Goal: Manage account settings

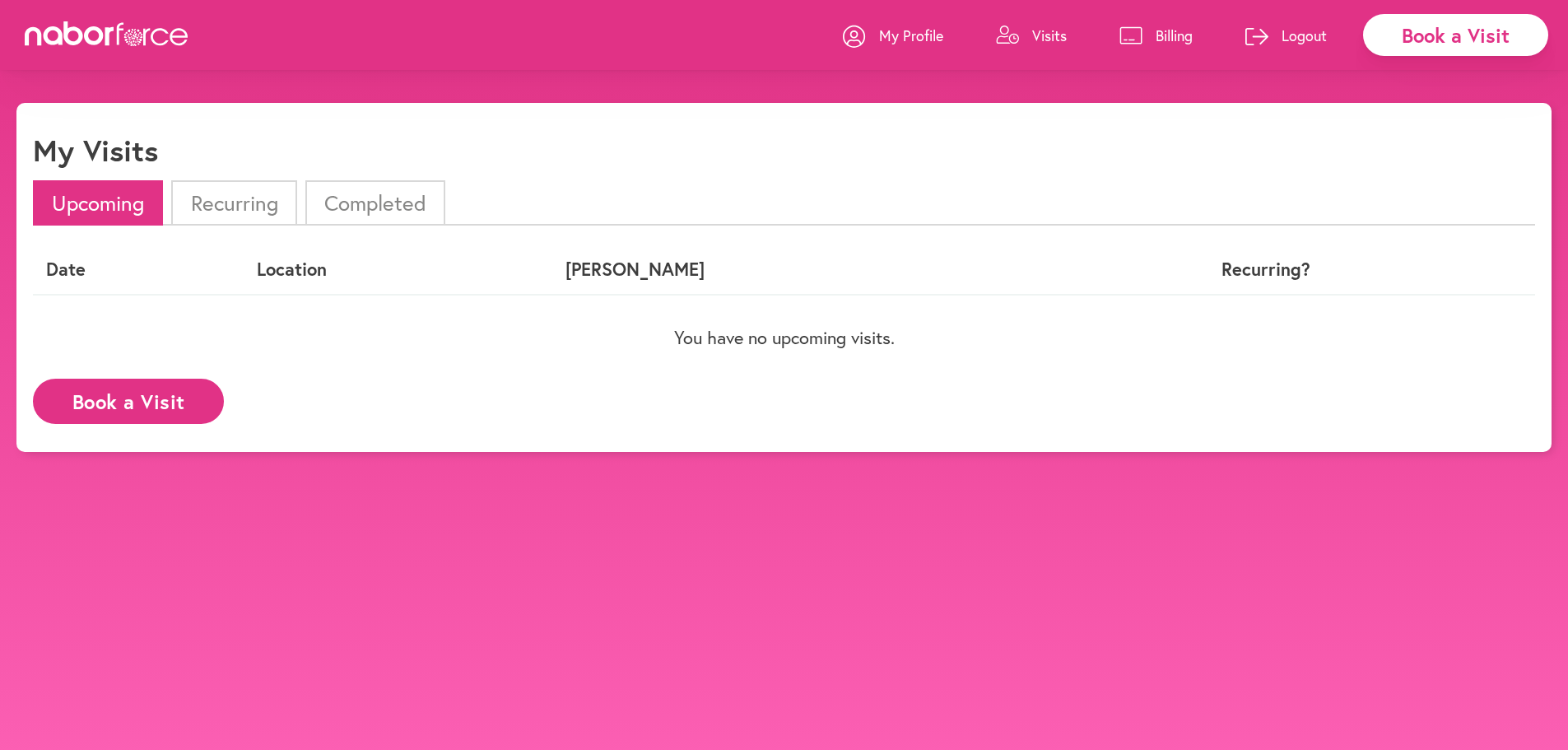
click at [900, 30] on p "My Profile" at bounding box center [911, 35] width 65 height 20
select select "*"
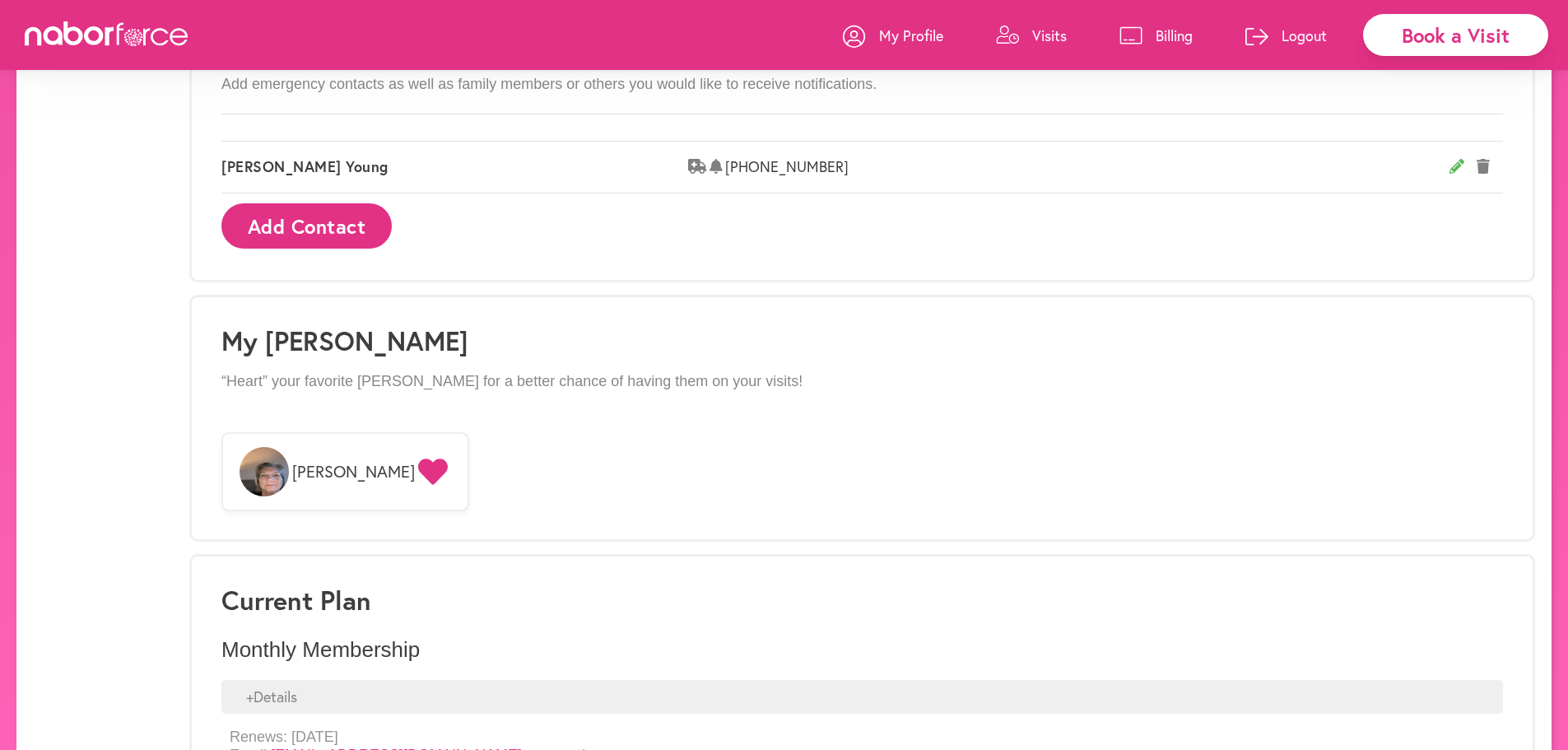
scroll to position [1150, 0]
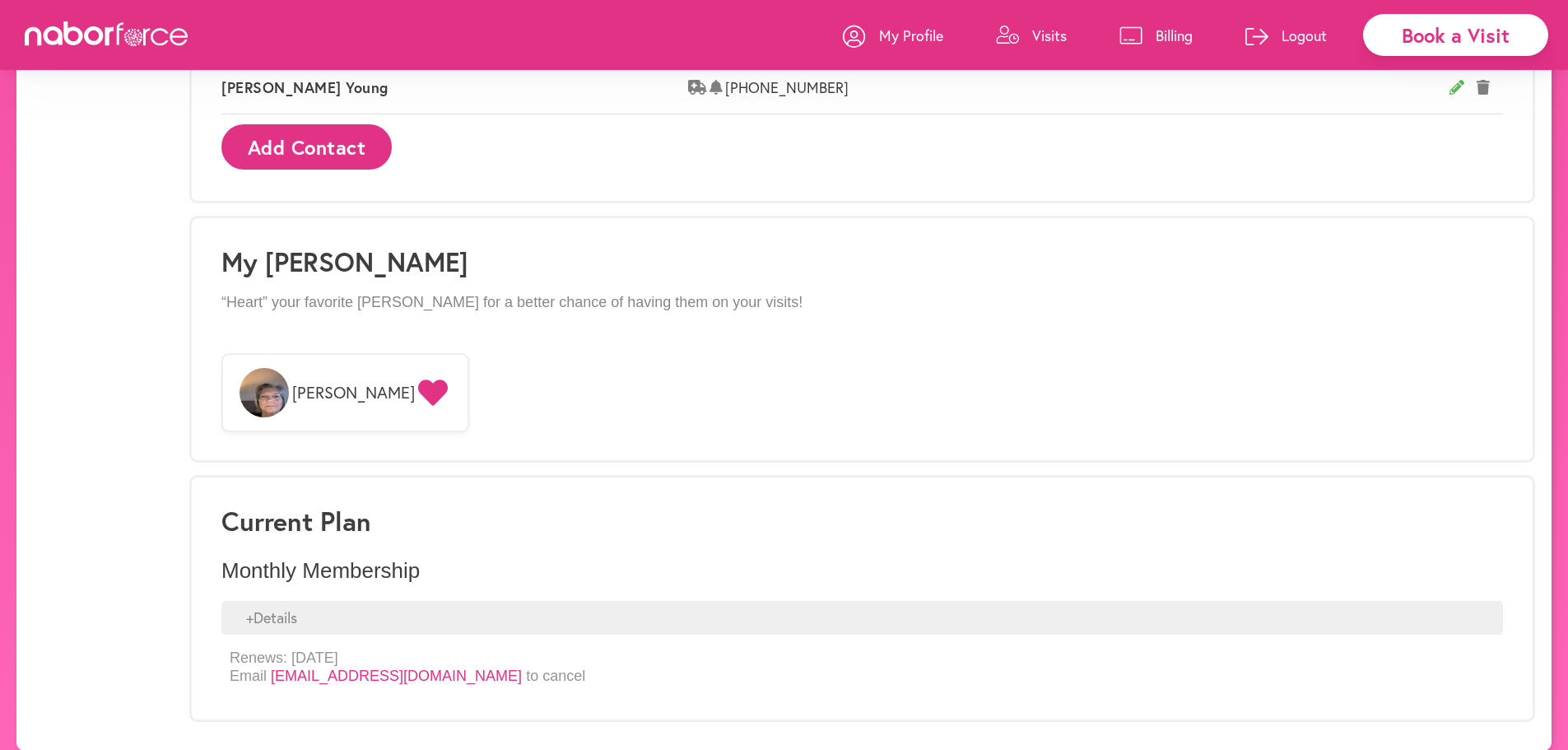
click at [320, 603] on div "+ Details" at bounding box center [861, 618] width 1282 height 35
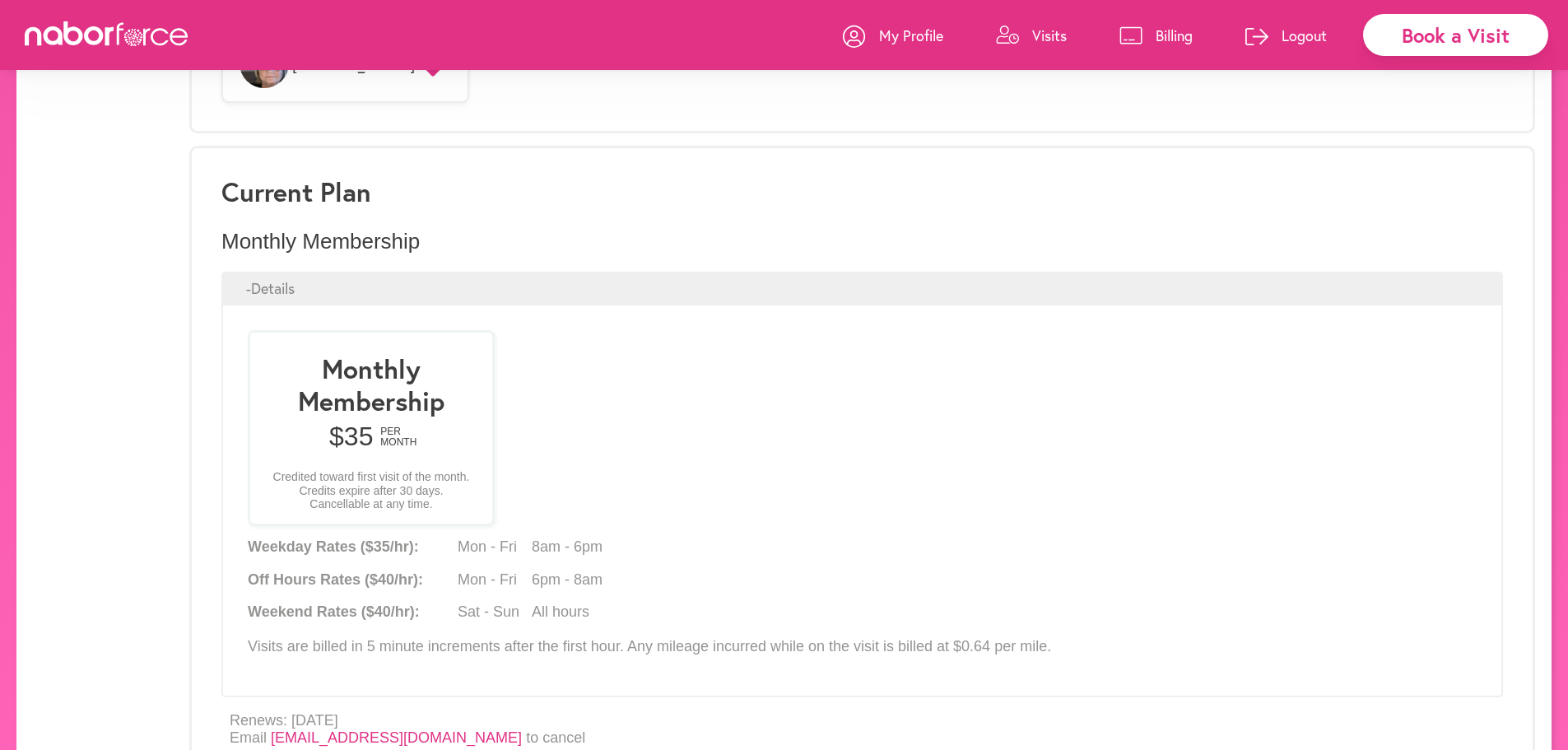
scroll to position [1541, 0]
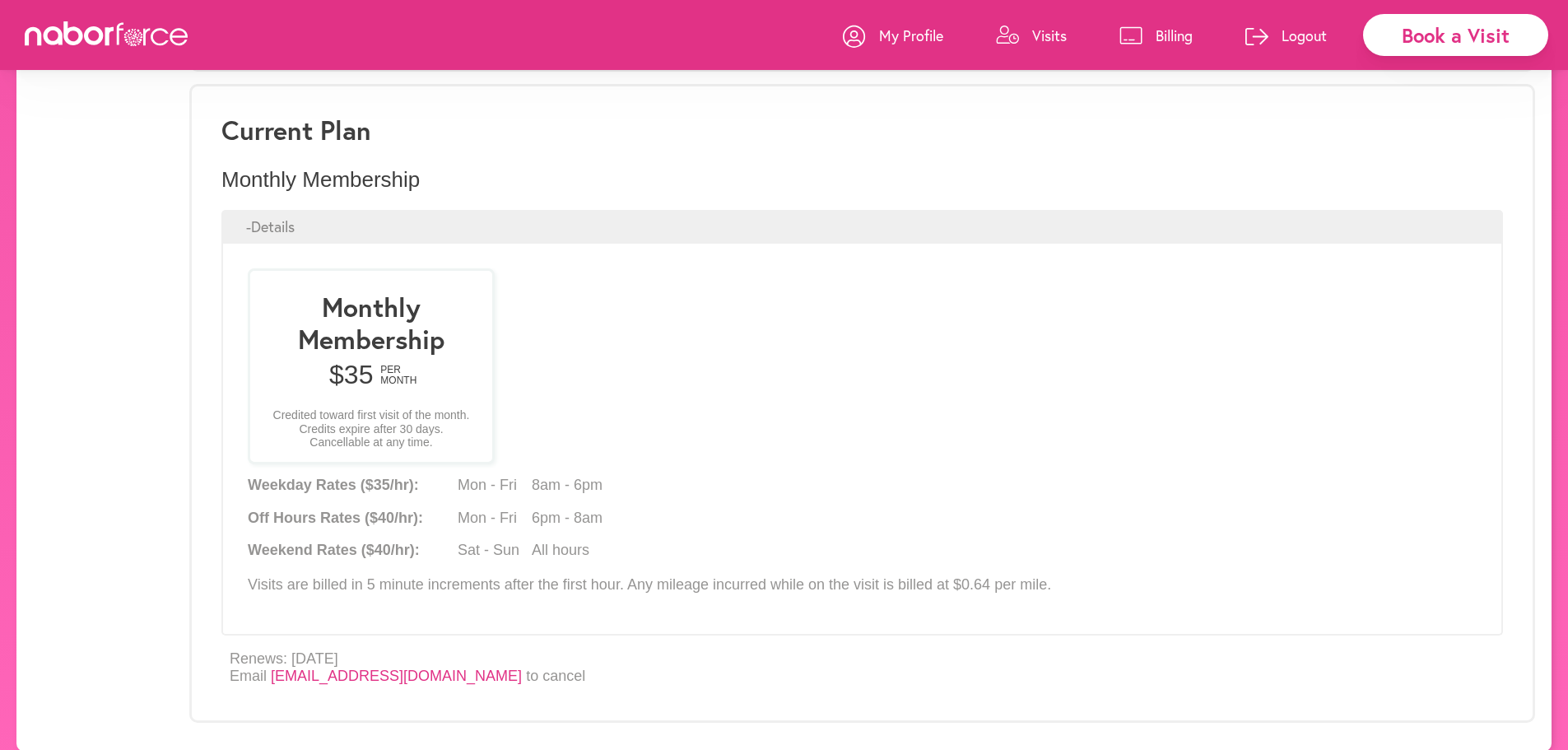
click at [430, 667] on link "[EMAIL_ADDRESS][DOMAIN_NAME]" at bounding box center [397, 675] width 251 height 16
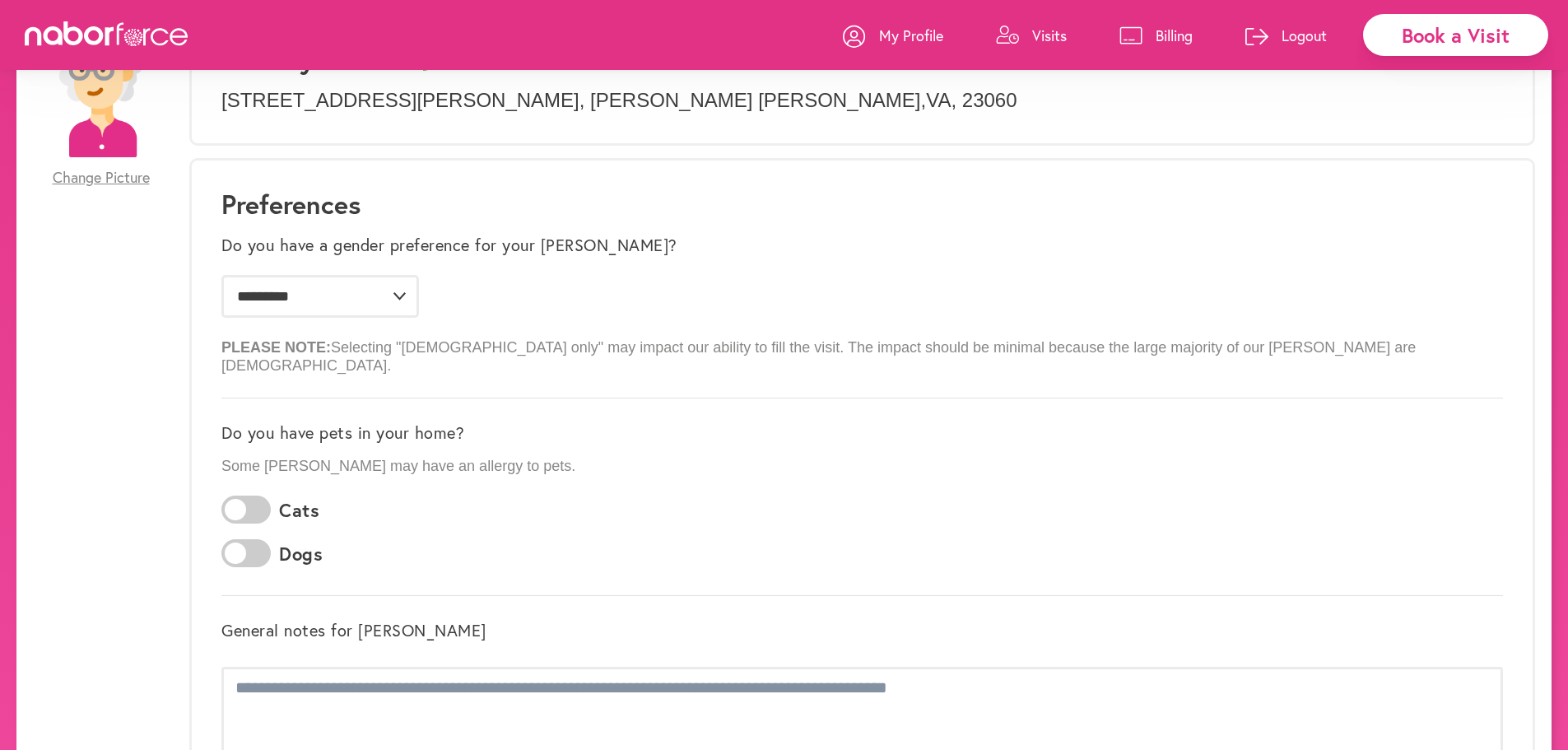
scroll to position [0, 0]
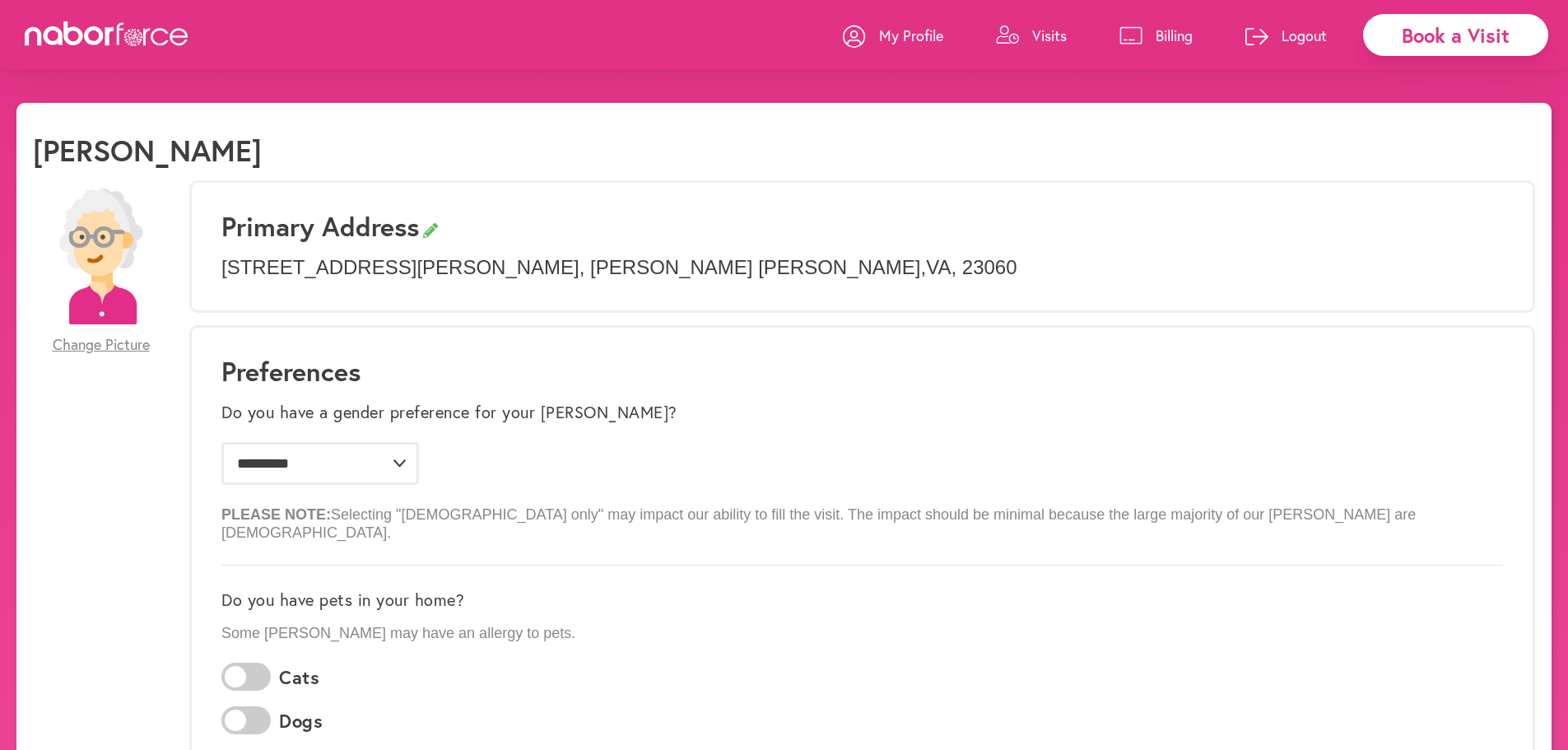
click at [1134, 36] on icon at bounding box center [1131, 35] width 23 height 18
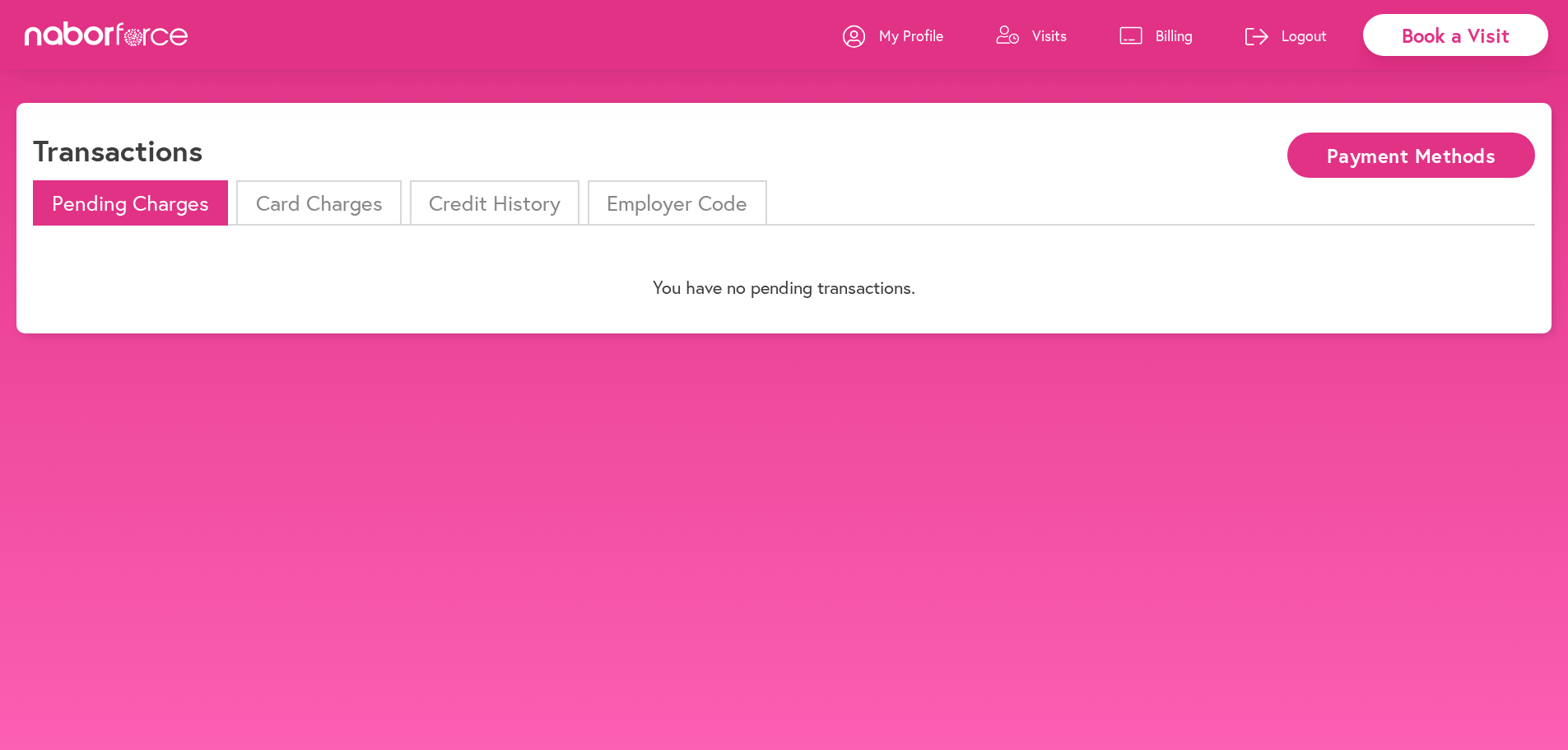
click at [1153, 41] on link "Billing" at bounding box center [1156, 35] width 74 height 49
click at [1295, 41] on p "Logout" at bounding box center [1304, 35] width 45 height 20
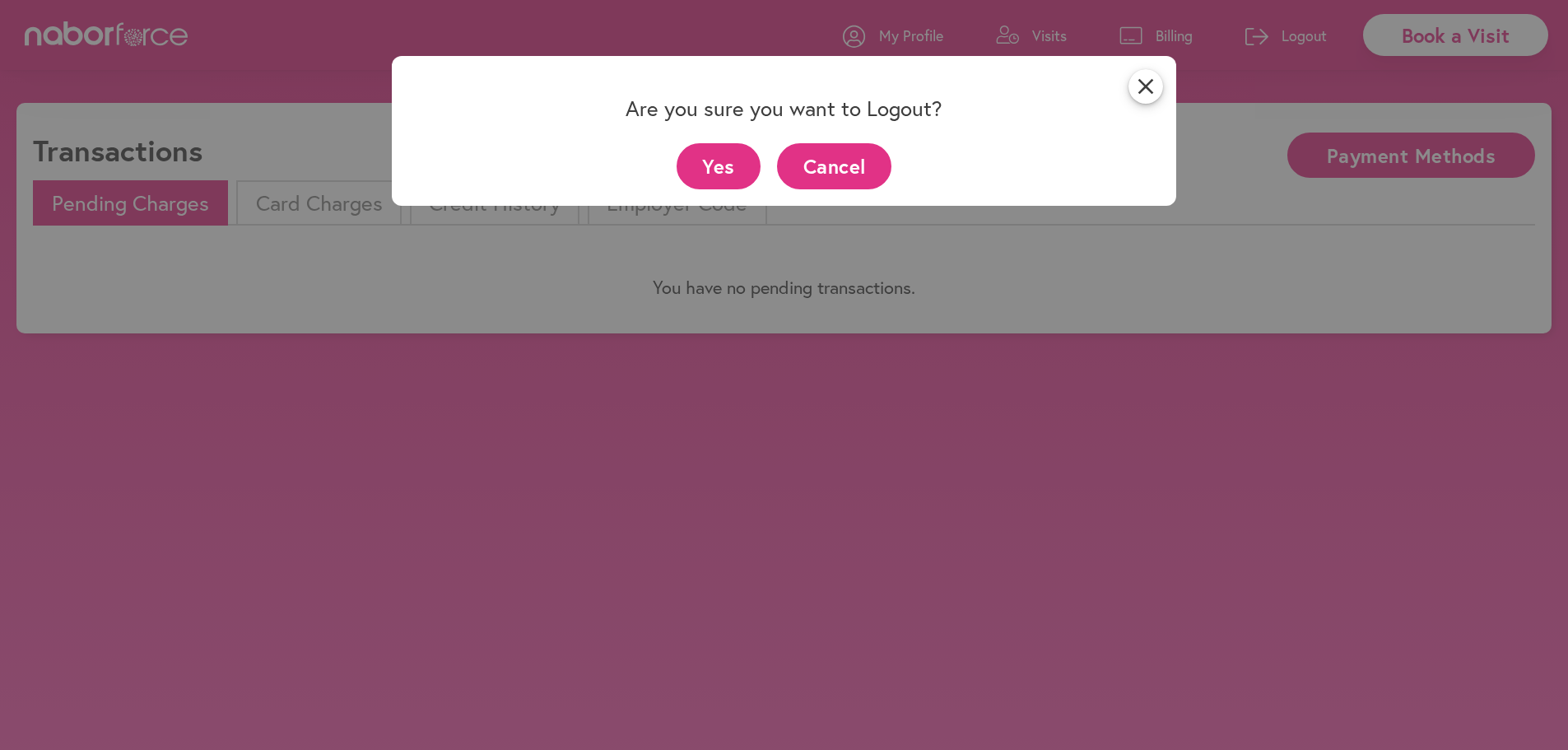
click at [1163, 78] on icon "close" at bounding box center [1146, 86] width 35 height 35
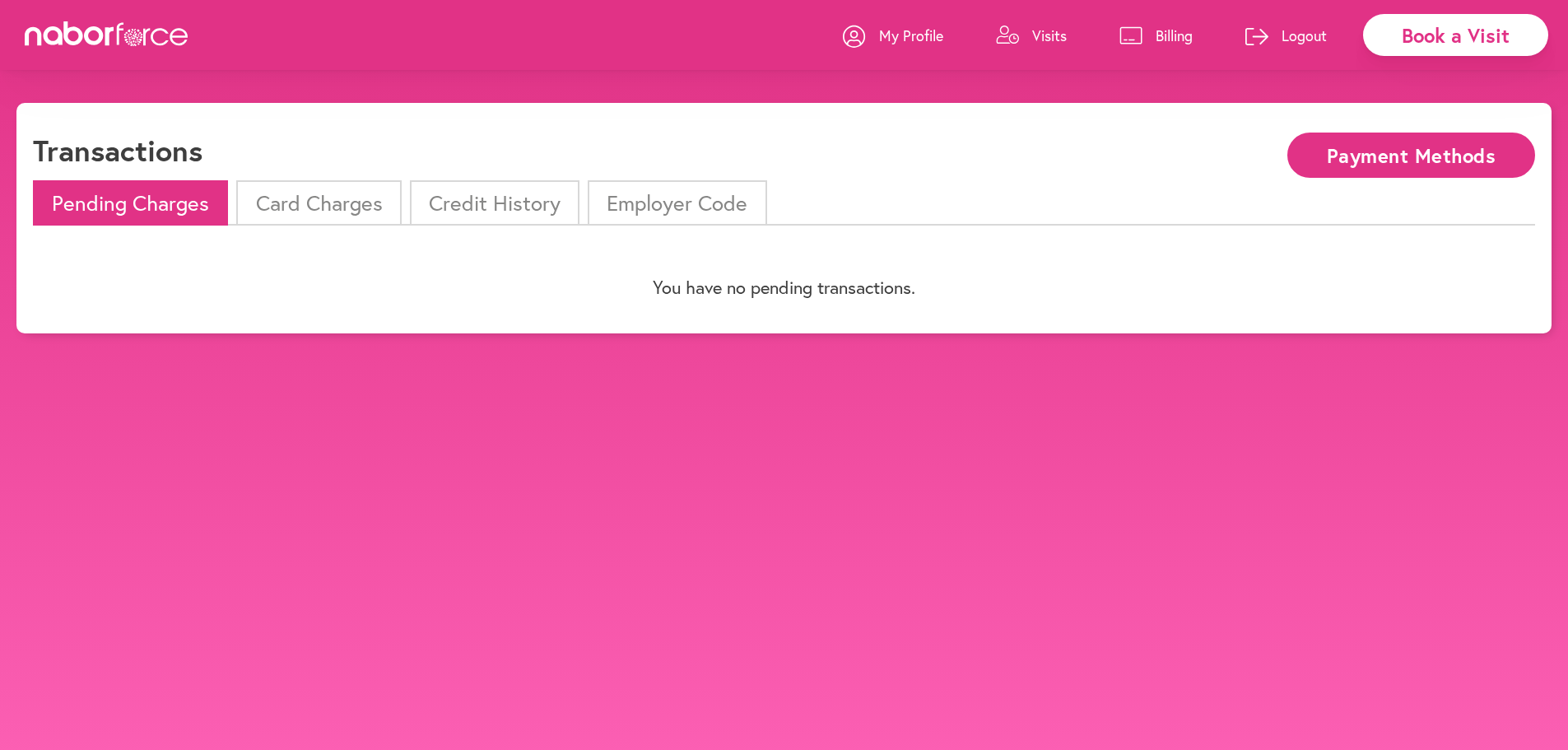
click at [896, 35] on p "My Profile" at bounding box center [911, 35] width 65 height 20
select select "*"
